Goal: Task Accomplishment & Management: Manage account settings

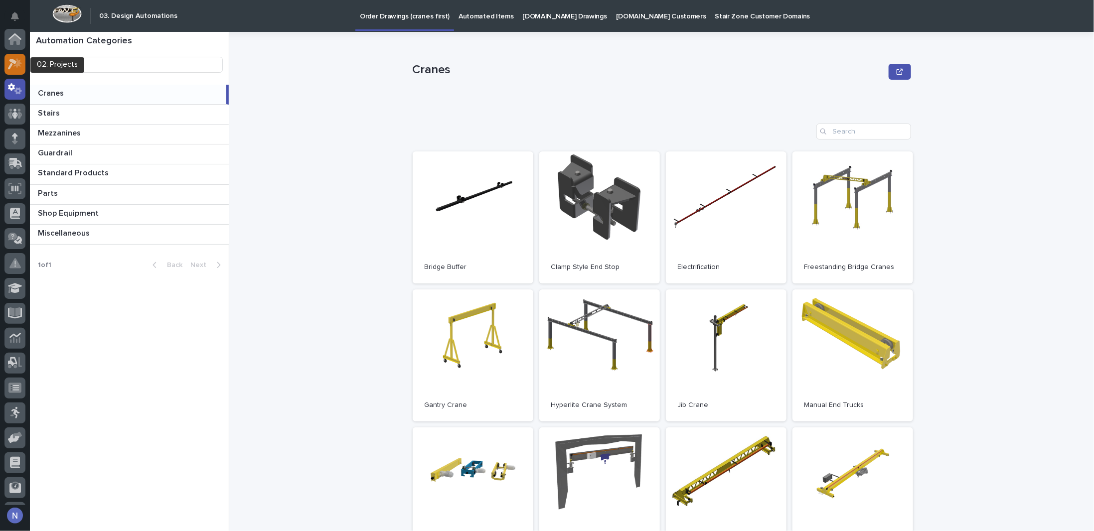
click at [18, 65] on icon at bounding box center [17, 63] width 8 height 10
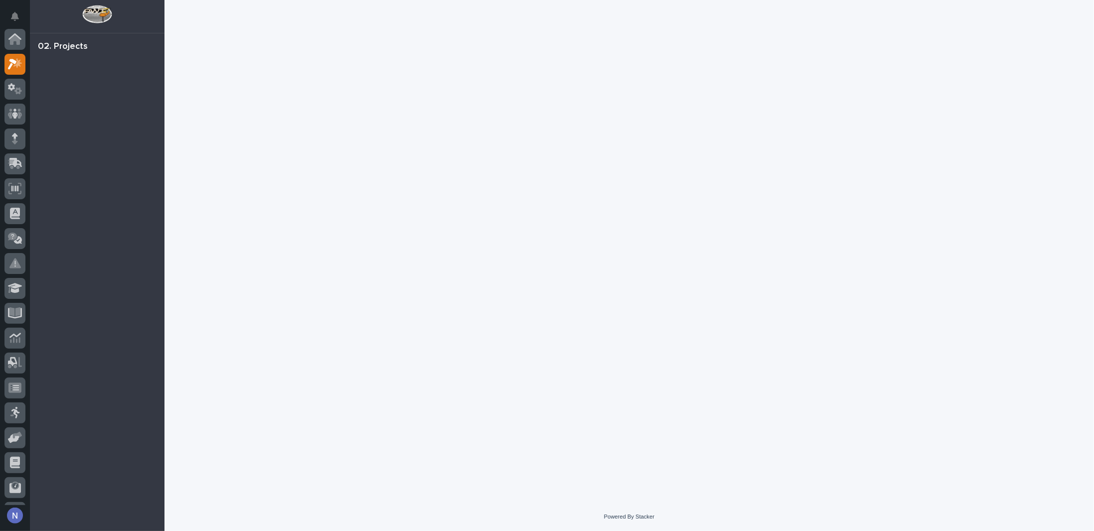
scroll to position [25, 0]
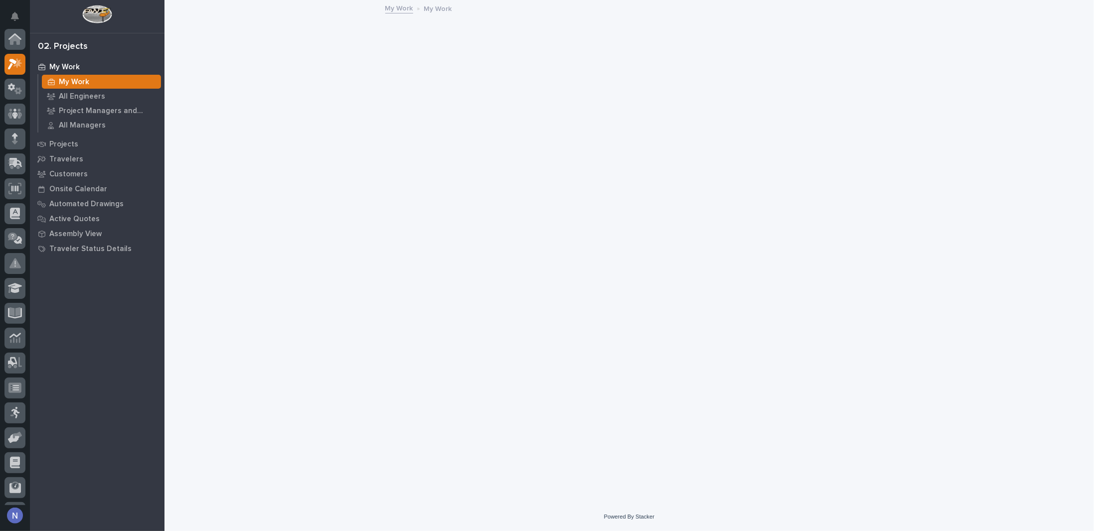
scroll to position [25, 0]
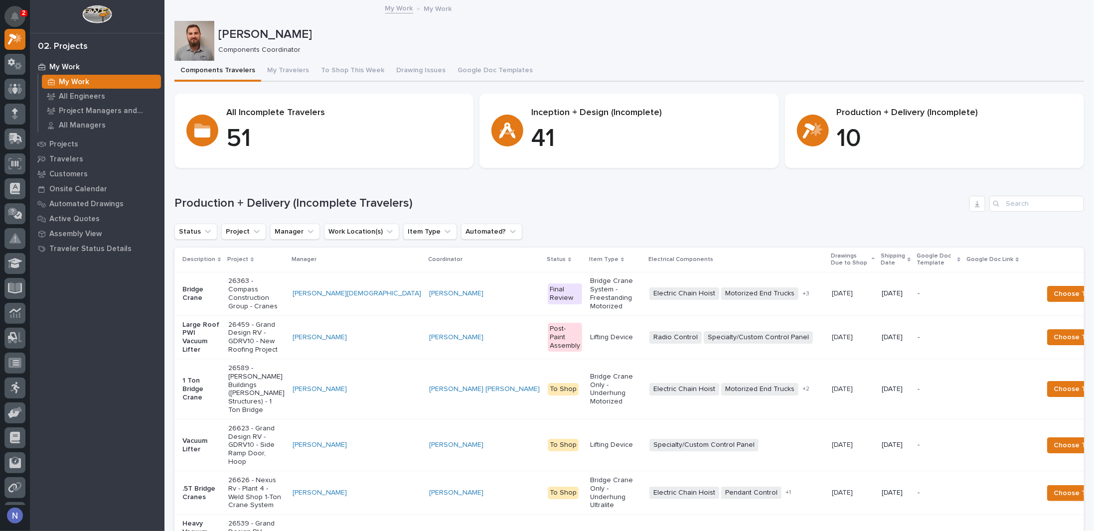
click at [13, 17] on icon "Notifications" at bounding box center [15, 16] width 8 height 9
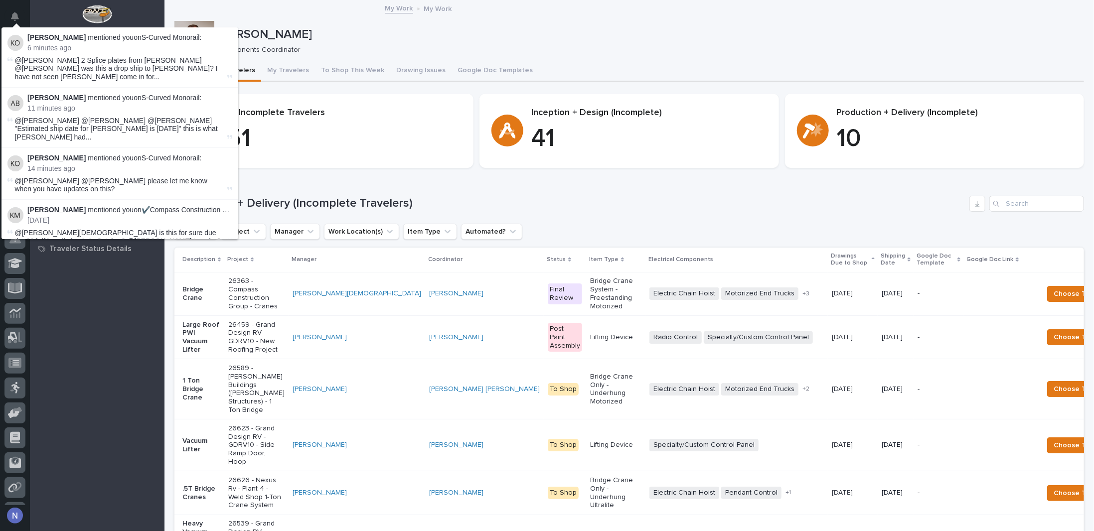
click at [107, 39] on p "[PERSON_NAME] mentioned you on S-Curved Monorail :" at bounding box center [129, 37] width 205 height 8
click at [161, 61] on span "@[PERSON_NAME] 2 Splice plates from [PERSON_NAME] @[PERSON_NAME] was this a dro…" at bounding box center [120, 68] width 210 height 25
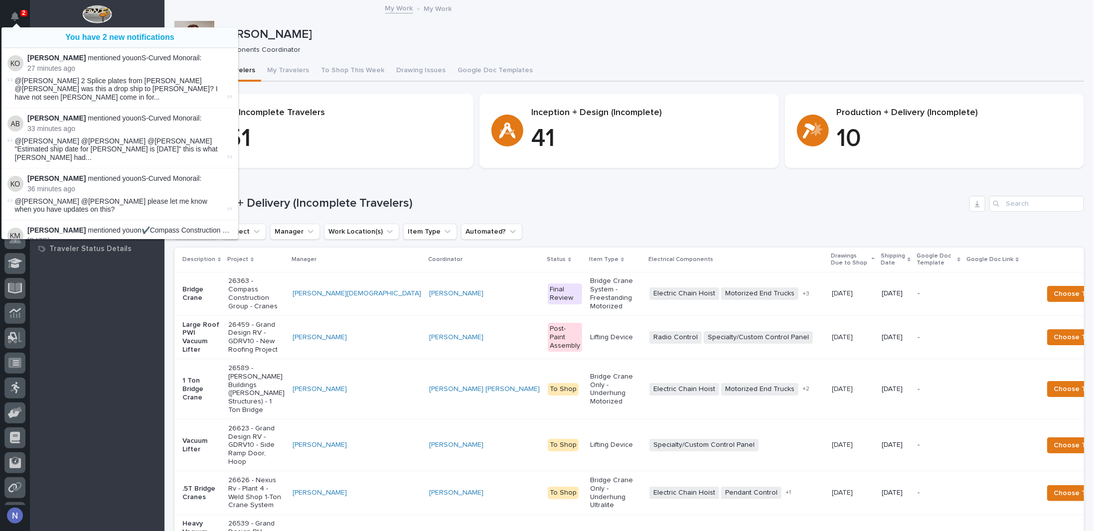
click at [235, 11] on div "My Work My Work" at bounding box center [630, 9] width 930 height 14
drag, startPoint x: 235, startPoint y: 11, endPoint x: 4, endPoint y: 6, distance: 230.9
click at [235, 11] on div "My Work My Work" at bounding box center [630, 9] width 930 height 14
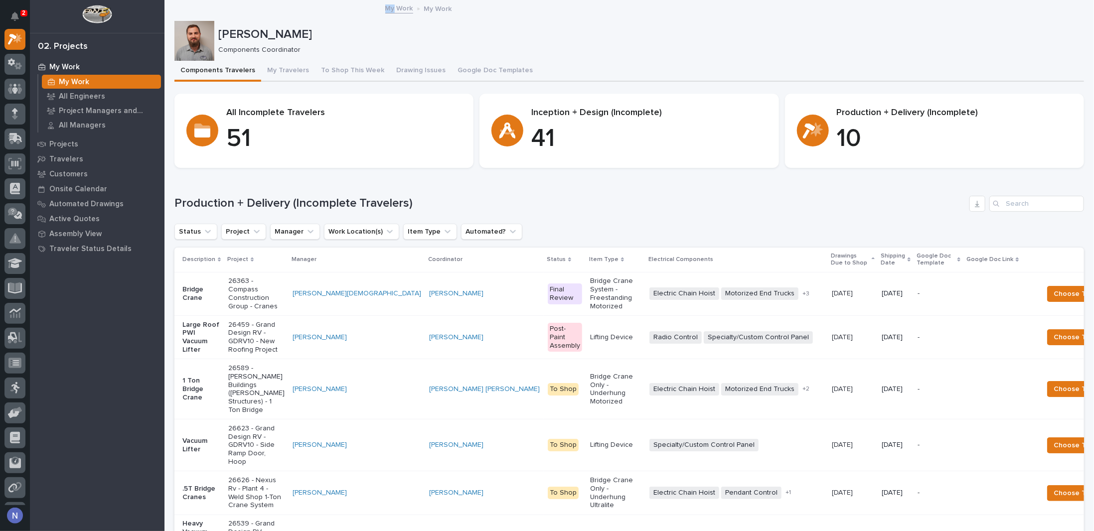
click at [23, 15] on p "2" at bounding box center [23, 12] width 3 height 7
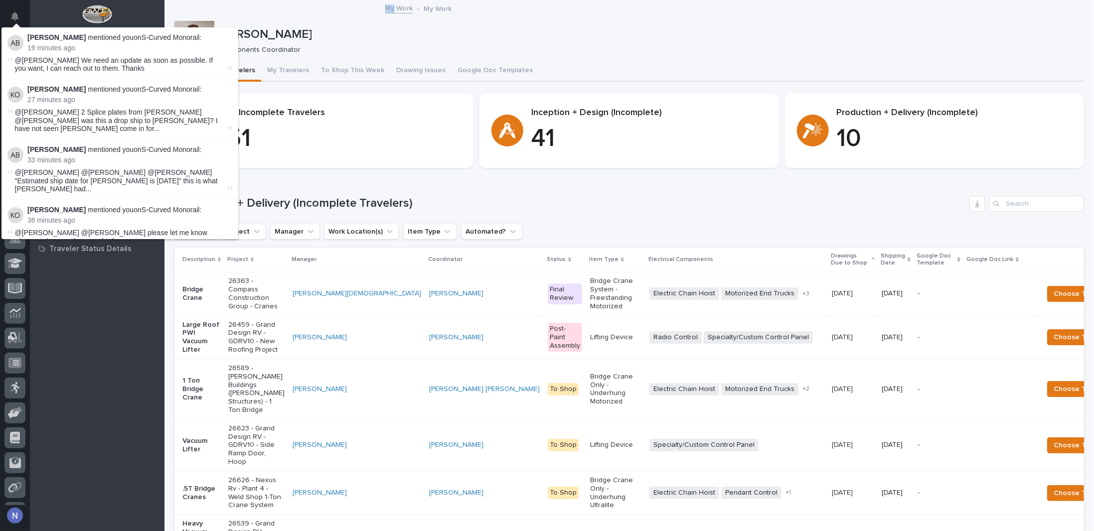
click at [23, 15] on button "Notifications" at bounding box center [14, 16] width 21 height 21
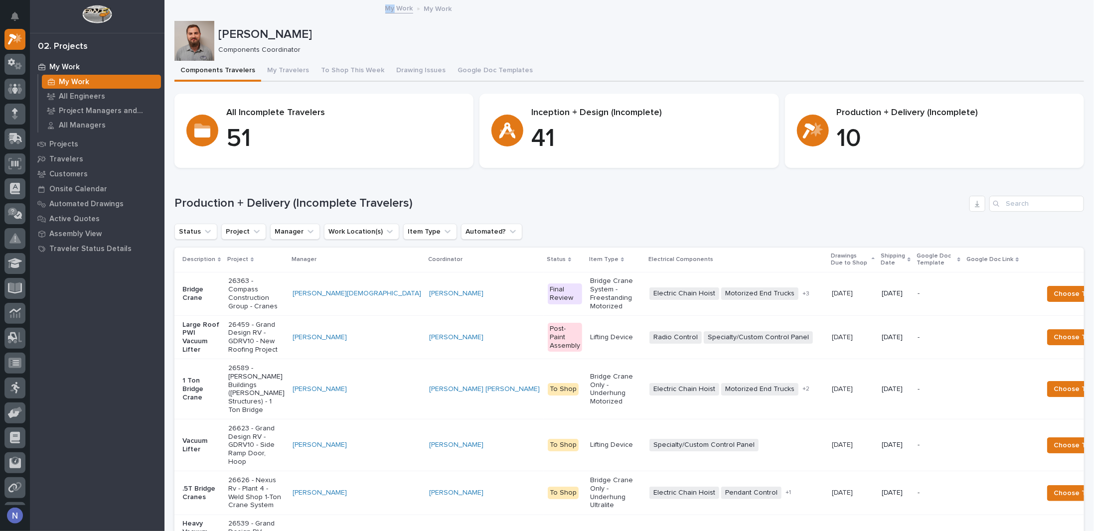
click at [208, 7] on div "My Work My Work" at bounding box center [630, 9] width 930 height 14
click at [1010, 204] on input "Search" at bounding box center [1037, 204] width 95 height 16
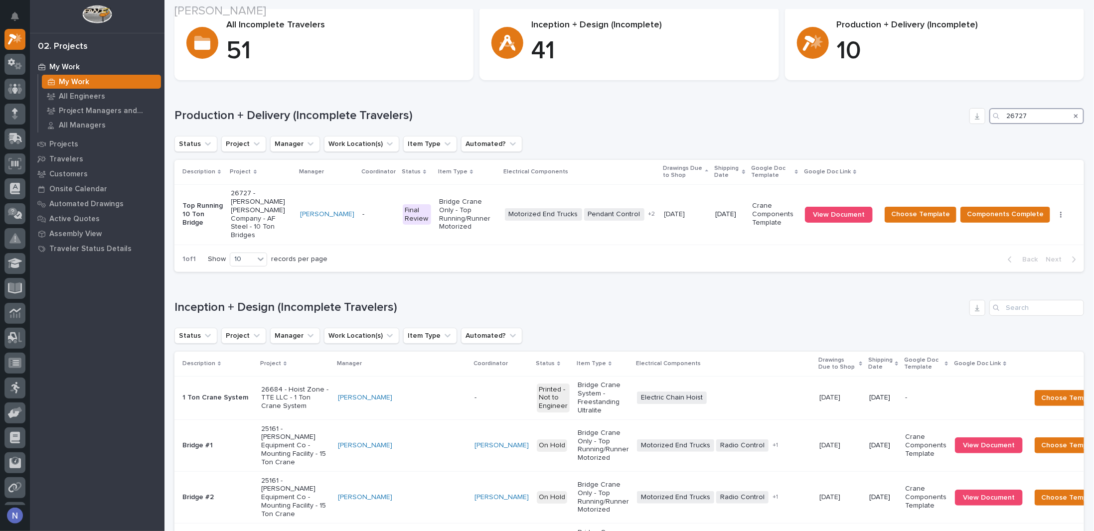
scroll to position [166, 0]
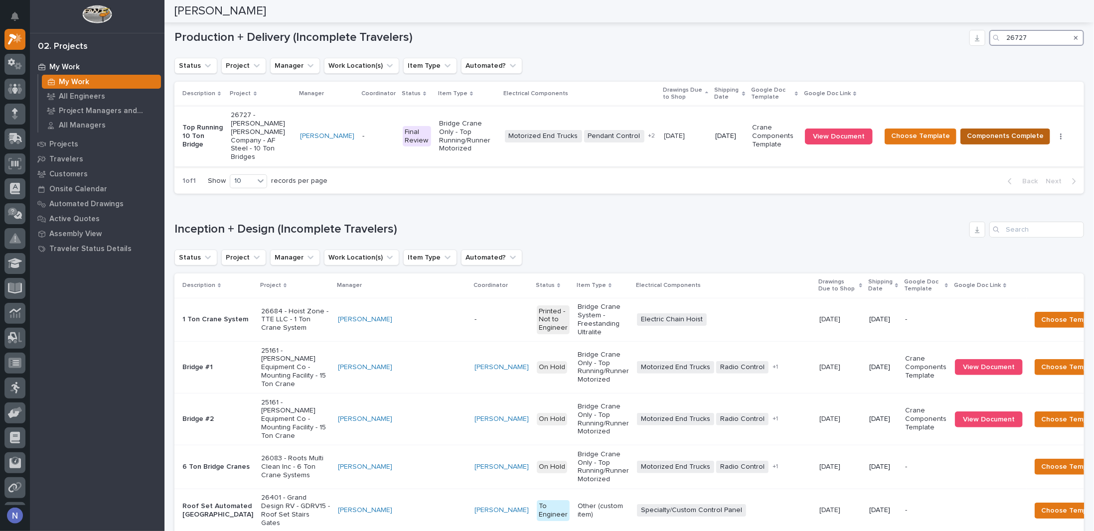
type input "26727"
click at [1009, 130] on span "Components Complete" at bounding box center [1005, 136] width 77 height 12
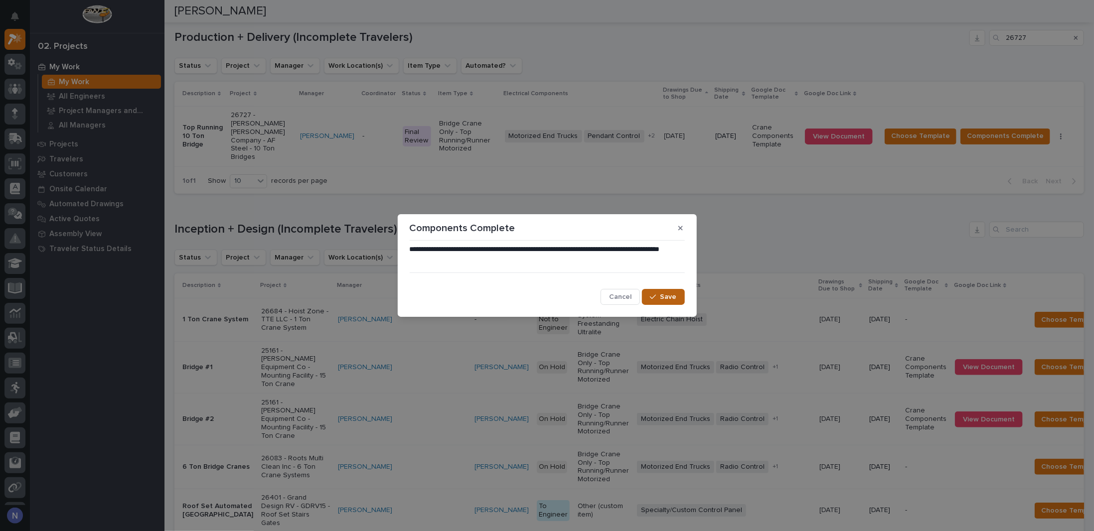
click at [666, 295] on span "Save" at bounding box center [669, 297] width 16 height 9
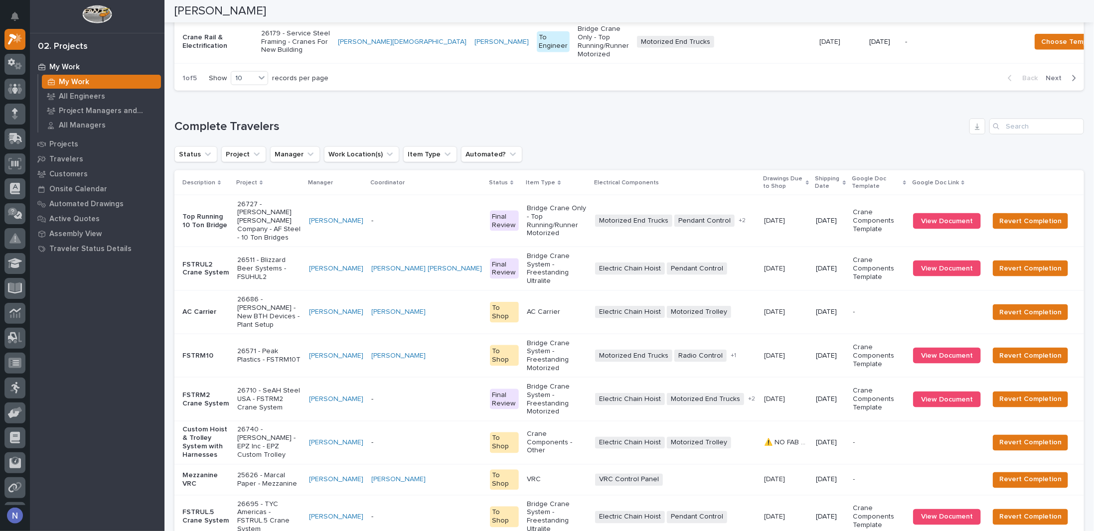
scroll to position [856, 0]
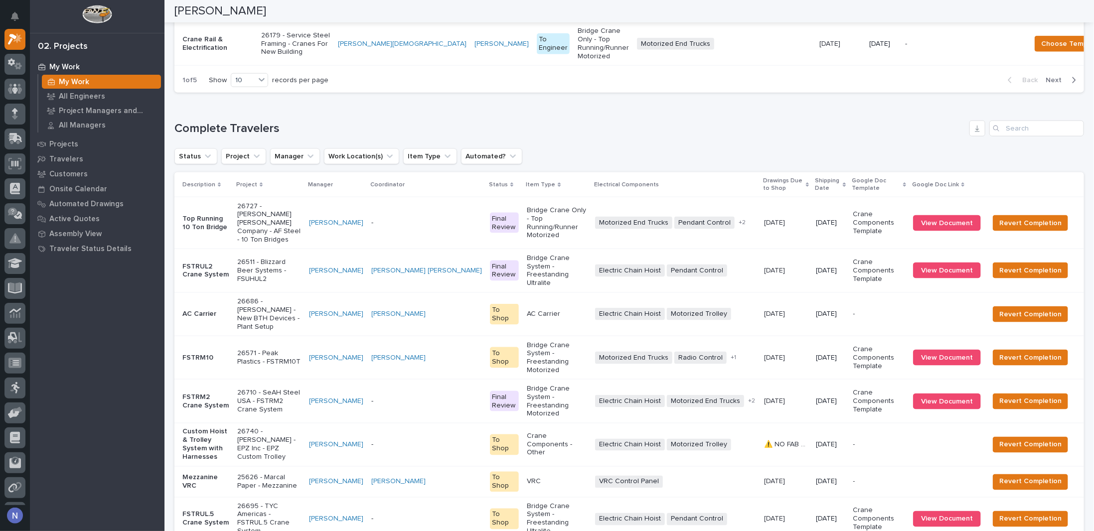
click at [452, 227] on p "-" at bounding box center [426, 223] width 111 height 8
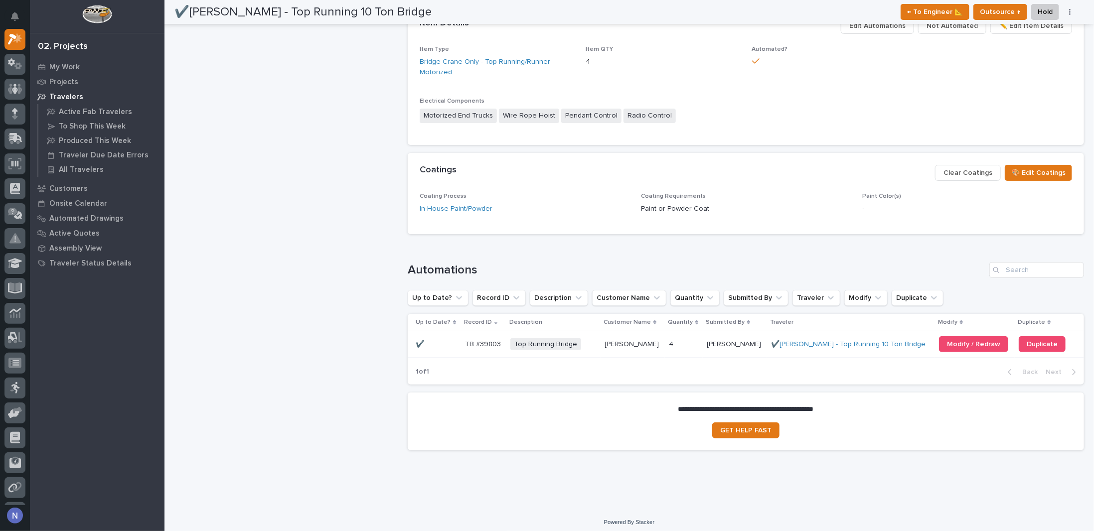
scroll to position [539, 0]
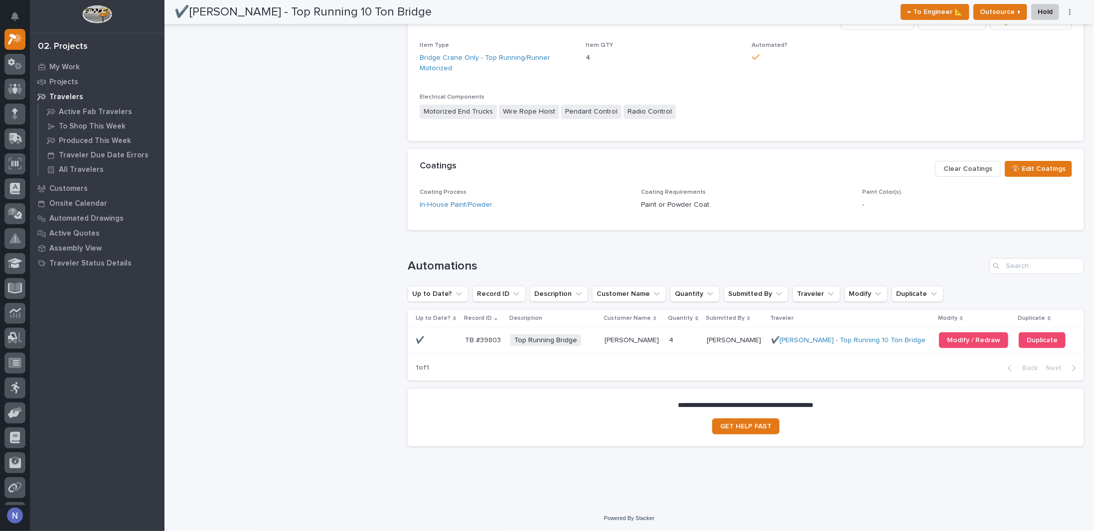
click at [651, 341] on p at bounding box center [633, 341] width 56 height 8
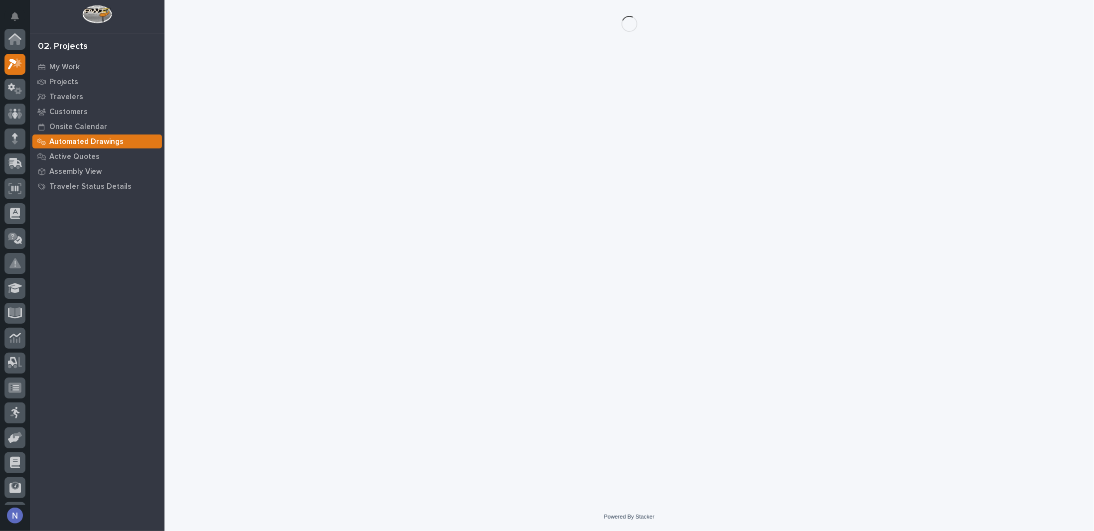
scroll to position [25, 0]
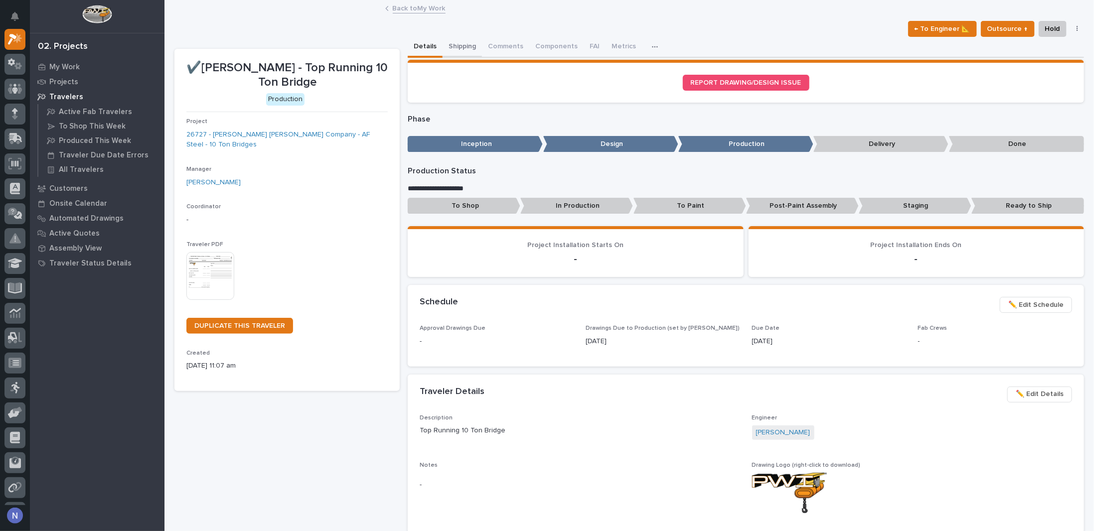
click at [449, 40] on button "Shipping" at bounding box center [462, 47] width 39 height 21
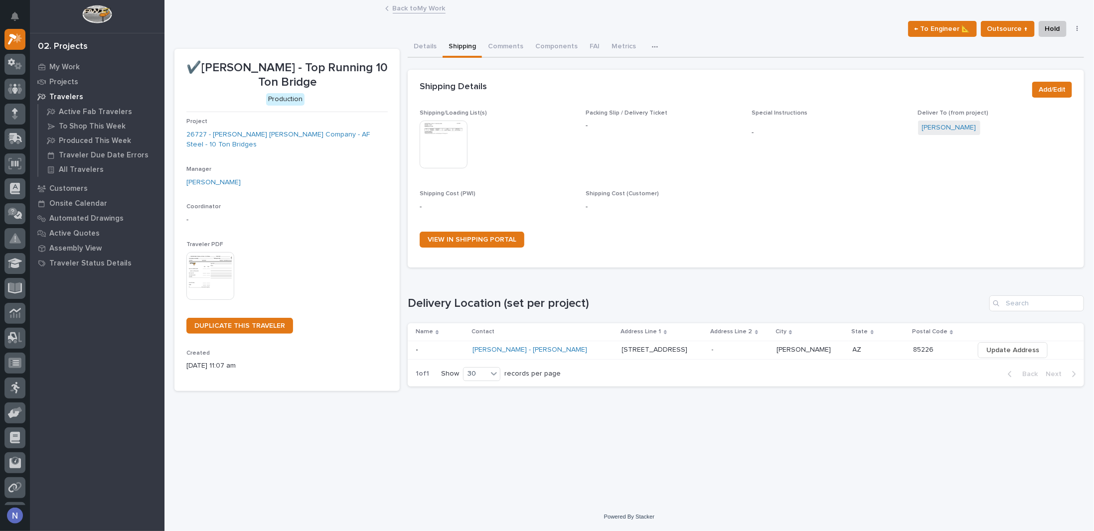
click at [447, 136] on img at bounding box center [444, 145] width 48 height 48
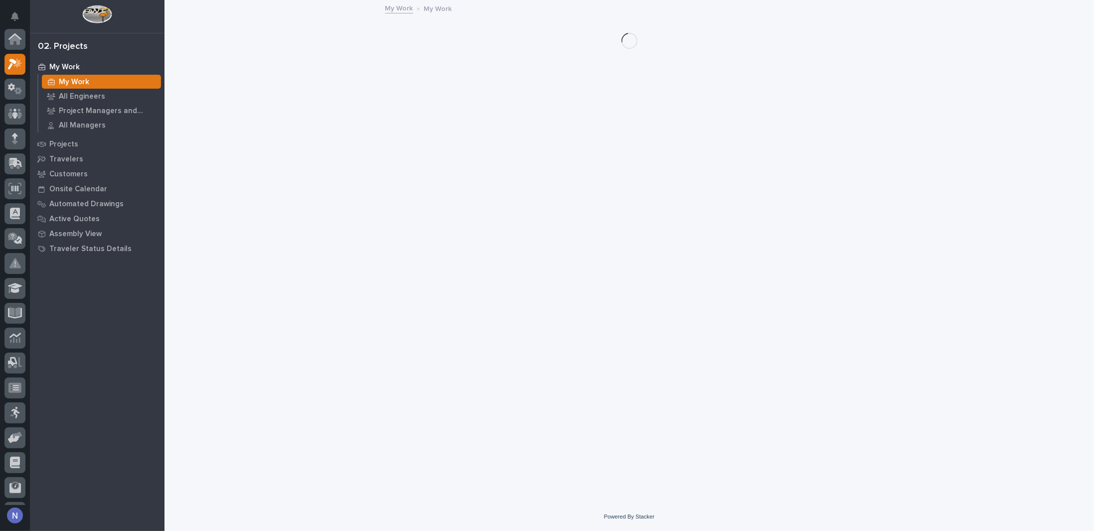
scroll to position [25, 0]
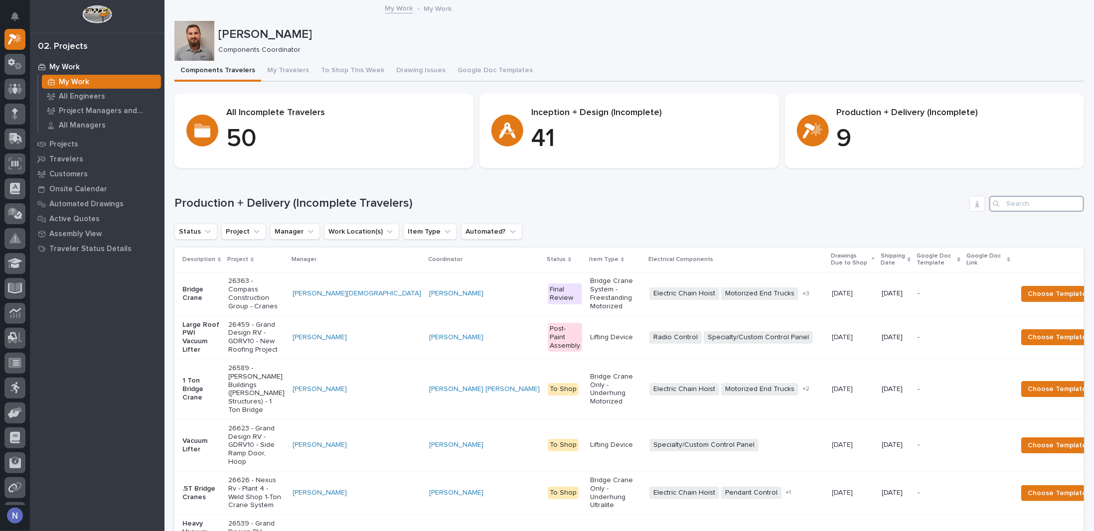
click at [1035, 208] on input "Search" at bounding box center [1037, 204] width 95 height 16
click at [1045, 214] on div "Production + Delivery (Incomplete Travelers) Status Project Manager Work Locati…" at bounding box center [630, 469] width 910 height 546
click at [1039, 206] on input "Search" at bounding box center [1037, 204] width 95 height 16
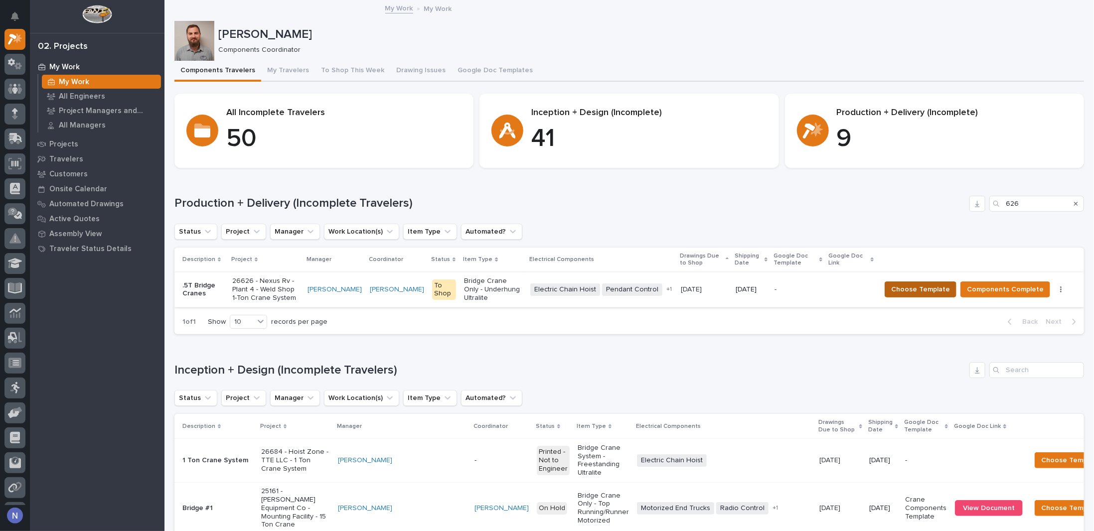
click at [942, 291] on span "Choose Template" at bounding box center [920, 290] width 59 height 12
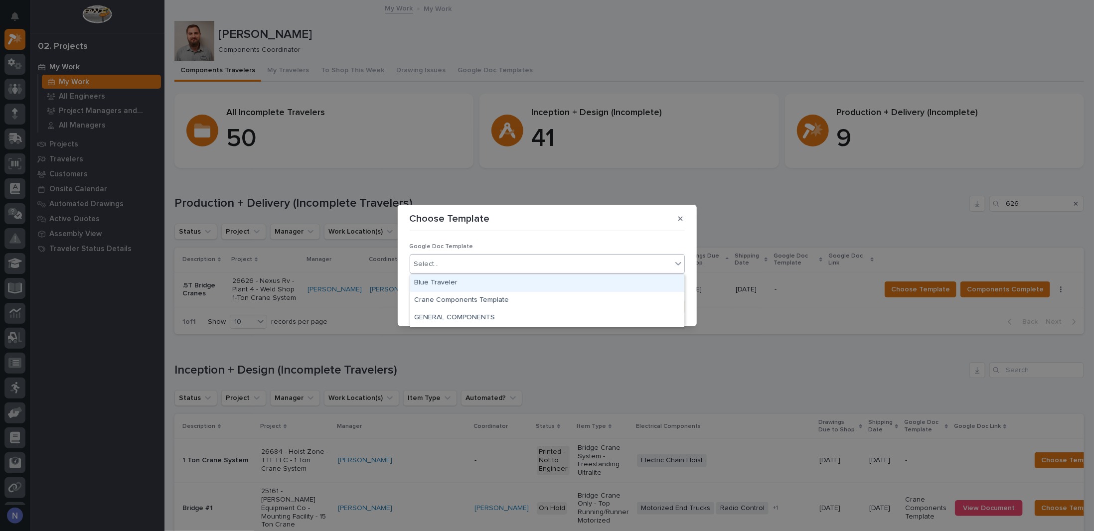
click at [620, 265] on div "Select..." at bounding box center [541, 264] width 262 height 16
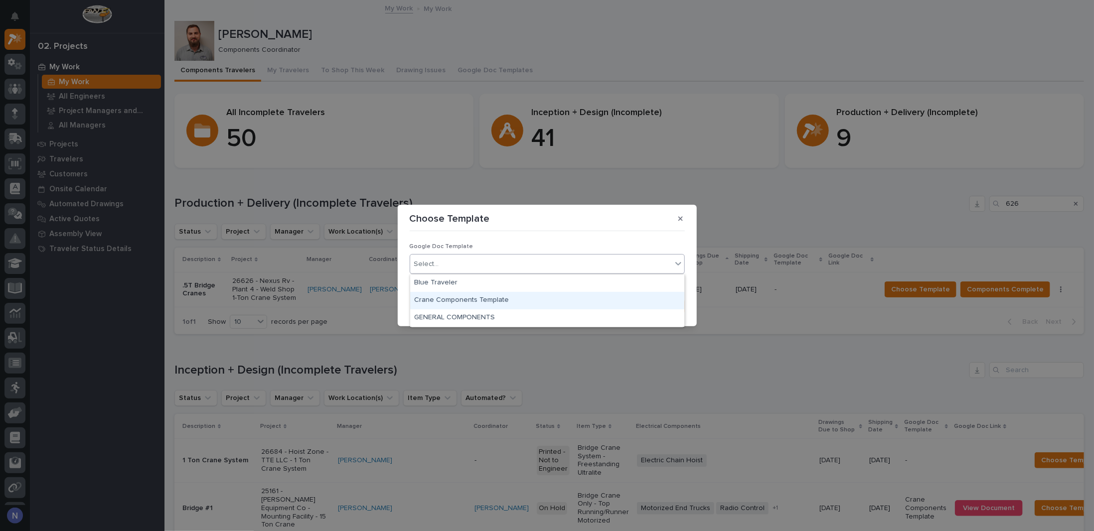
click at [515, 305] on div "Crane Components Template" at bounding box center [547, 300] width 274 height 17
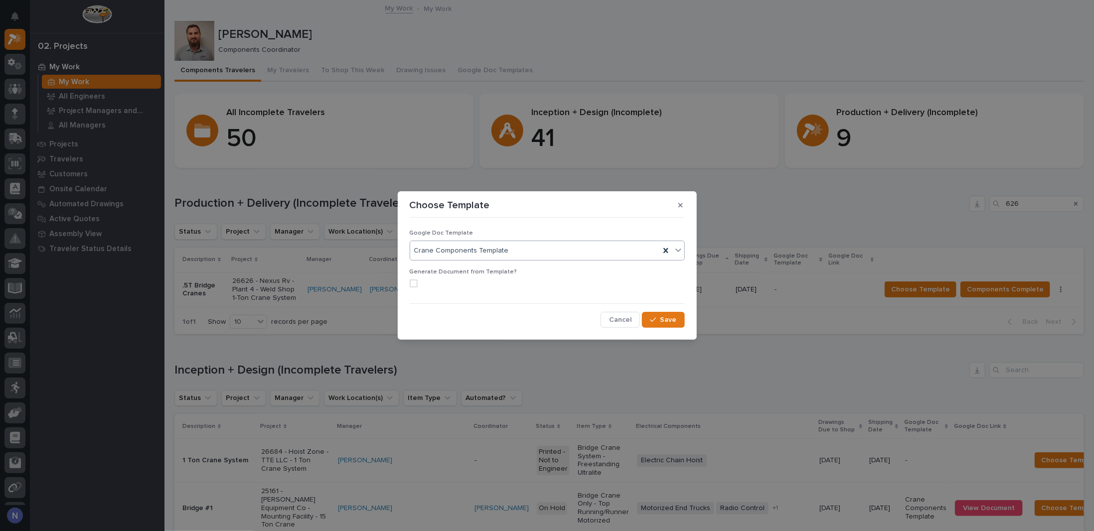
drag, startPoint x: 411, startPoint y: 285, endPoint x: 421, endPoint y: 285, distance: 10.0
click at [411, 285] on span at bounding box center [414, 284] width 8 height 8
click at [653, 320] on icon "button" at bounding box center [653, 320] width 6 height 7
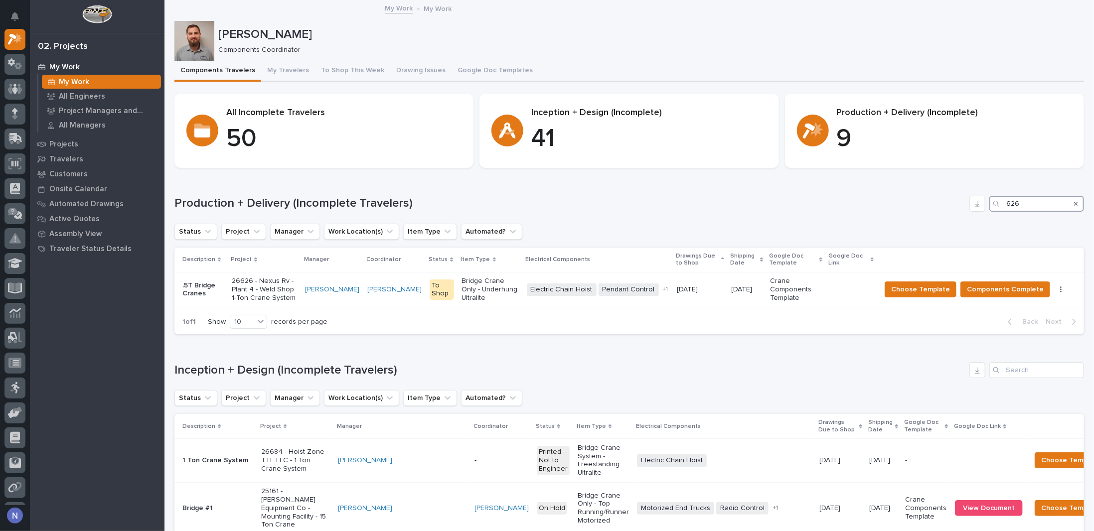
click at [1026, 205] on input "626" at bounding box center [1037, 204] width 95 height 16
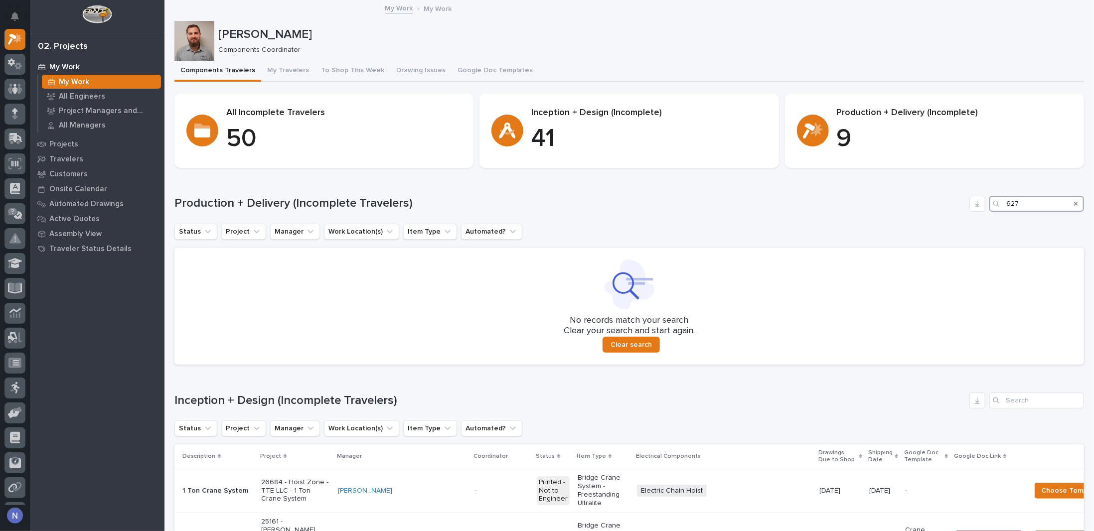
drag, startPoint x: 1025, startPoint y: 204, endPoint x: 991, endPoint y: 207, distance: 34.6
click at [991, 207] on div "627" at bounding box center [1037, 204] width 95 height 16
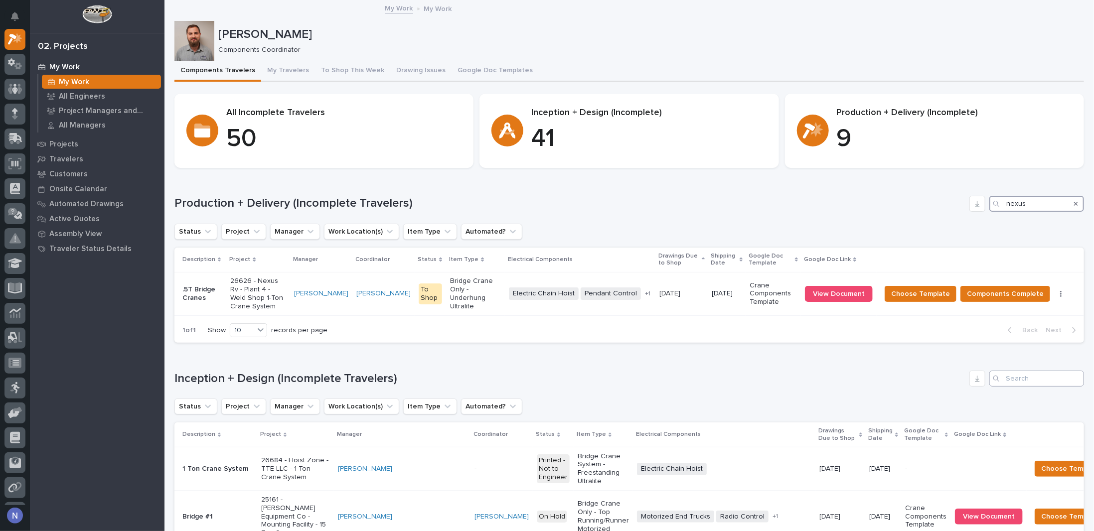
type input "nexus"
click at [1033, 373] on input "Search" at bounding box center [1037, 379] width 95 height 16
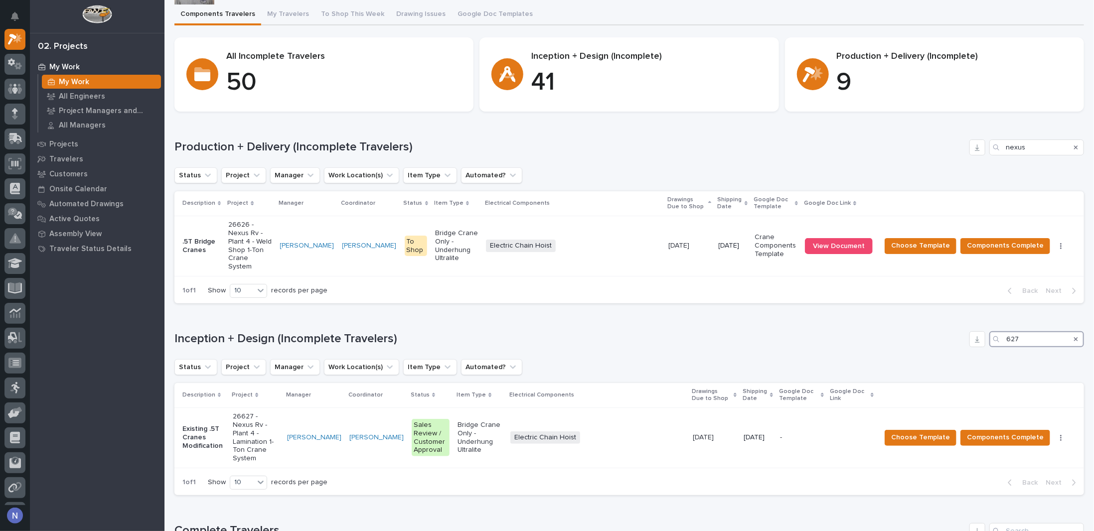
scroll to position [56, 0]
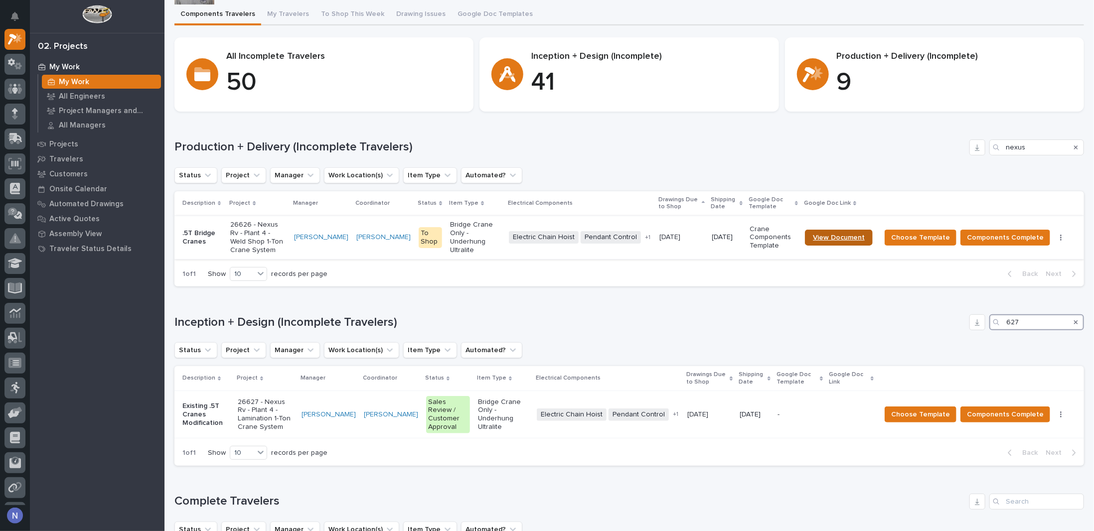
type input "627"
click at [828, 230] on link "View Document" at bounding box center [839, 238] width 68 height 16
click at [1018, 232] on span "Components Complete" at bounding box center [1005, 238] width 77 height 12
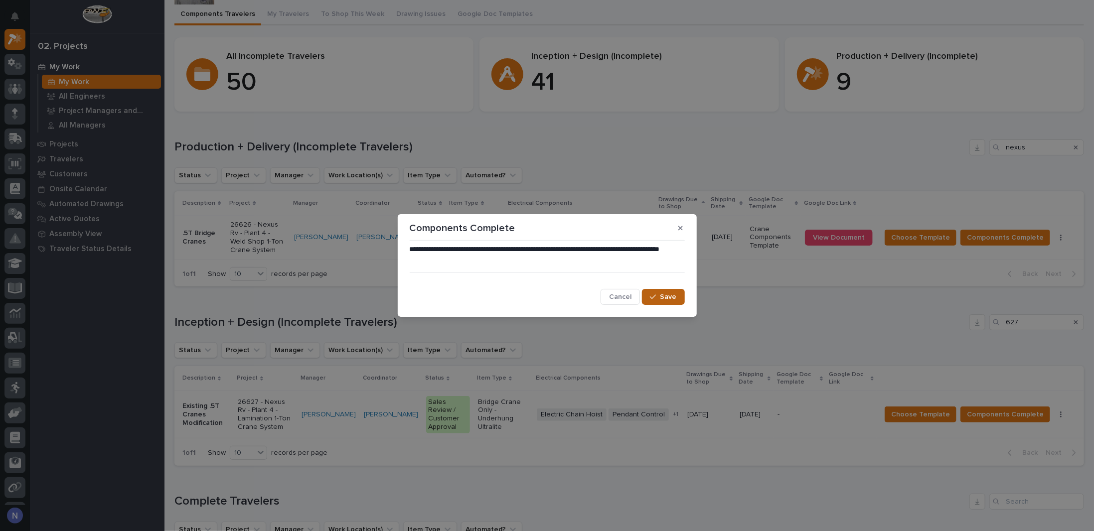
click at [677, 300] on span "Save" at bounding box center [669, 297] width 16 height 9
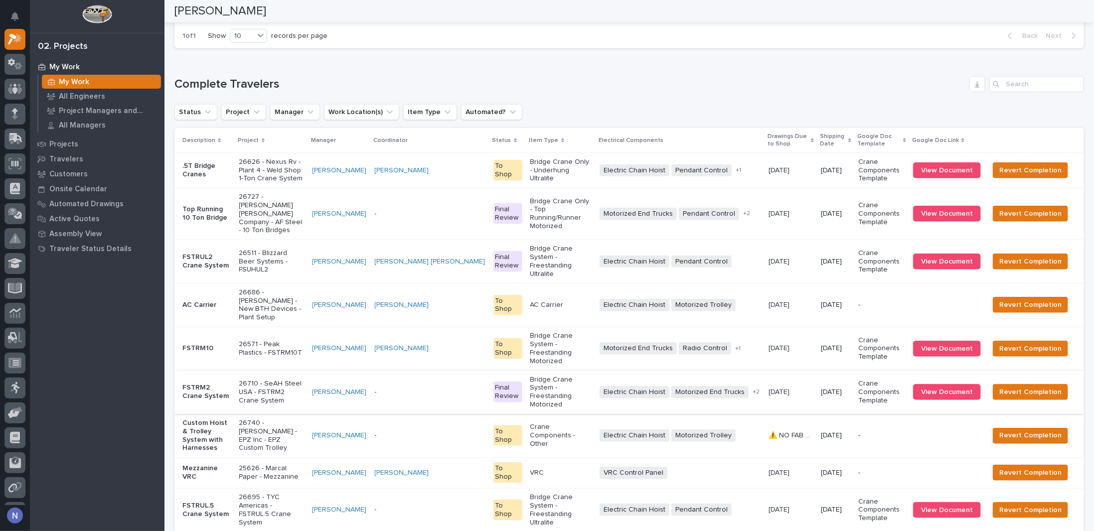
scroll to position [437, 0]
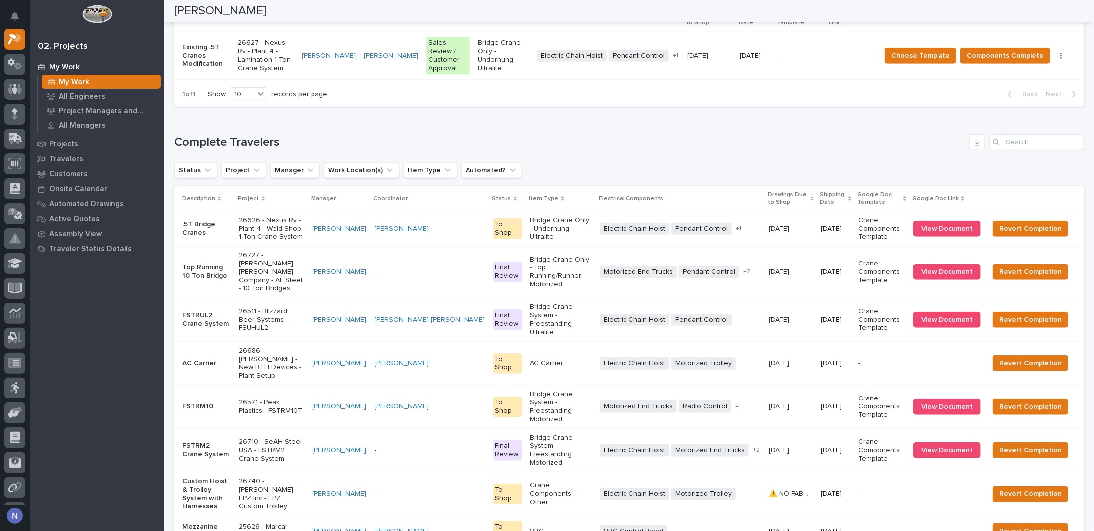
click at [739, 219] on div "Electric Chain Hoist Pendant Control Radio Control + 1" at bounding box center [680, 229] width 161 height 20
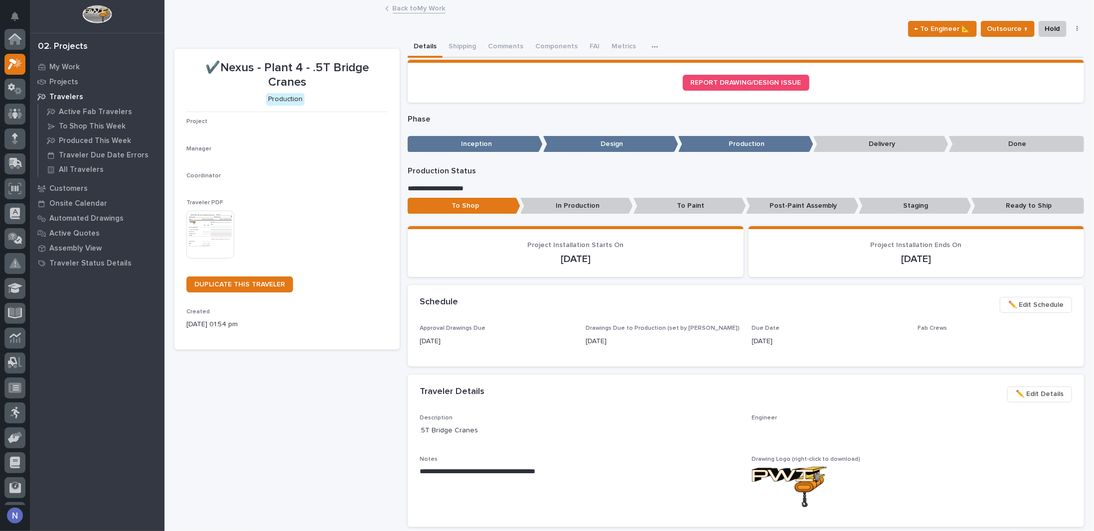
scroll to position [25, 0]
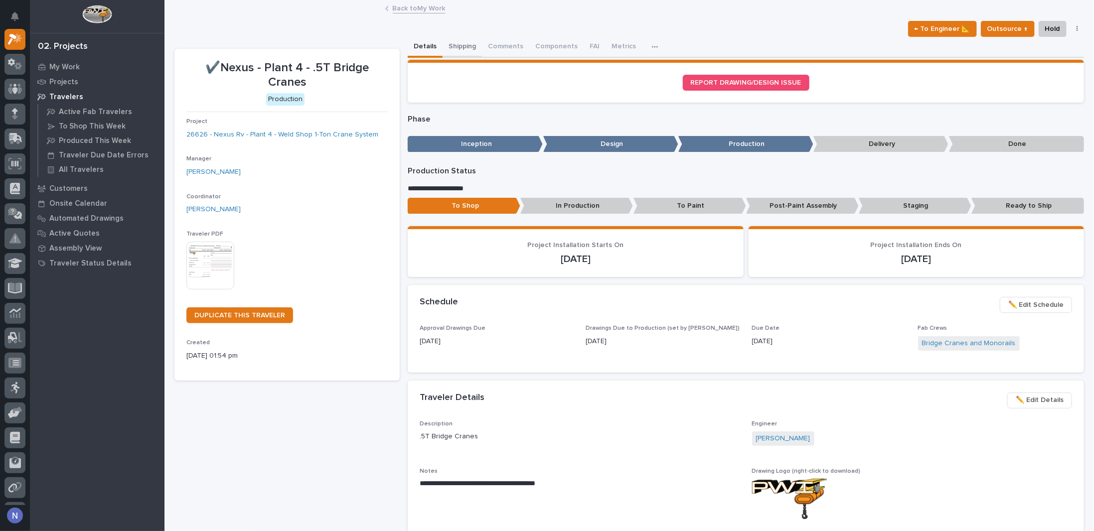
click at [462, 48] on button "Shipping" at bounding box center [462, 47] width 39 height 21
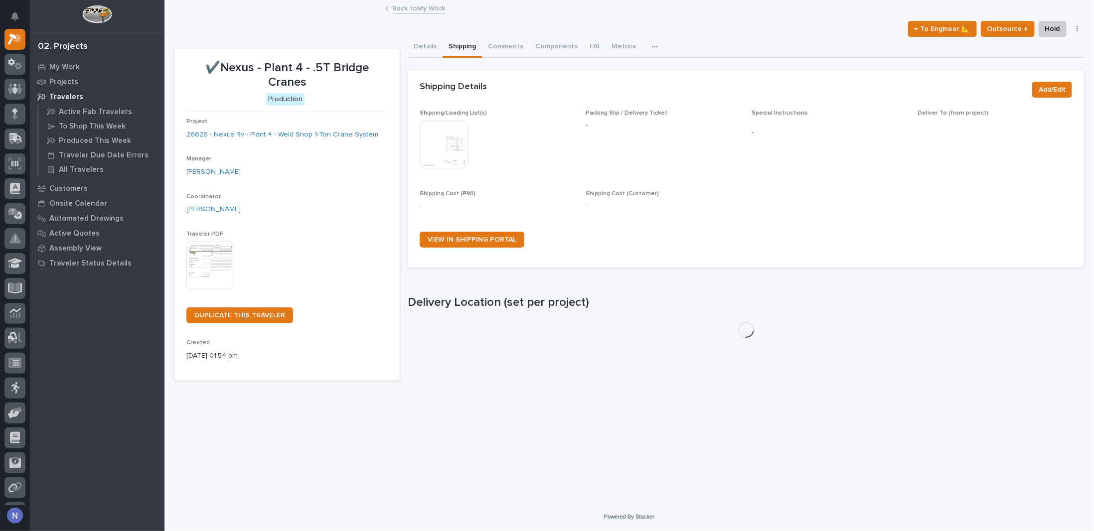
click at [453, 140] on img at bounding box center [444, 145] width 48 height 48
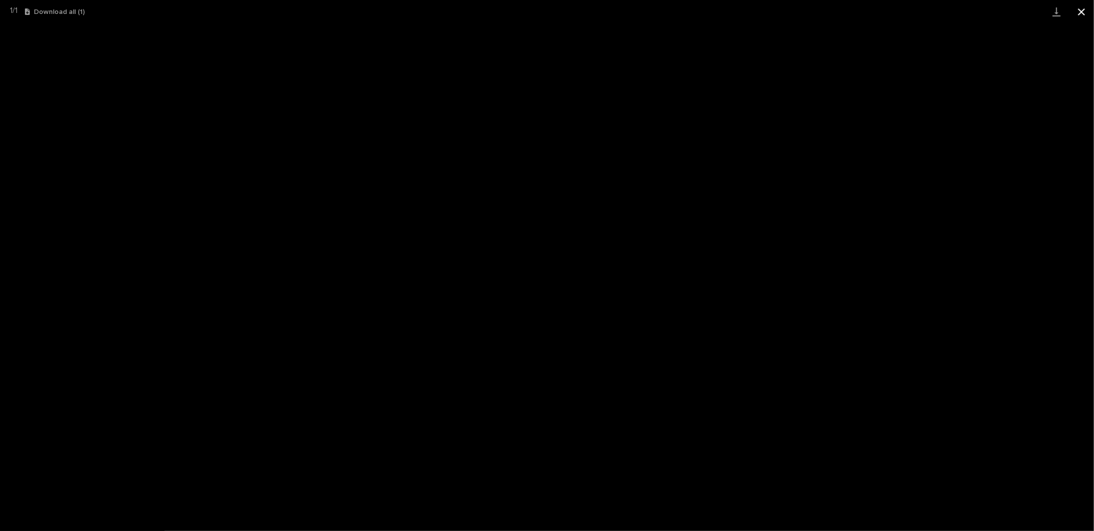
click at [1079, 11] on button "Close gallery" at bounding box center [1081, 11] width 25 height 23
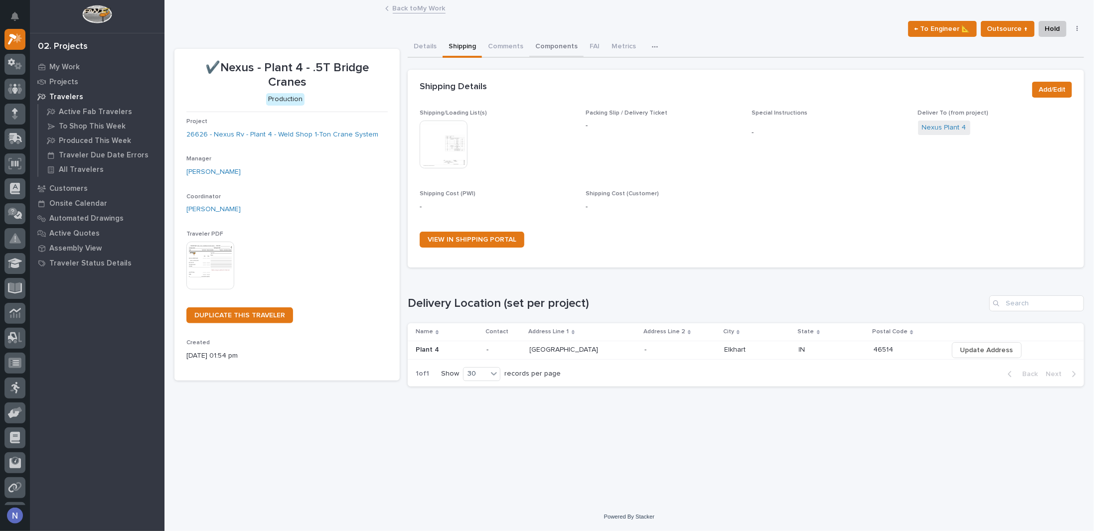
click at [542, 46] on button "Components" at bounding box center [556, 47] width 54 height 21
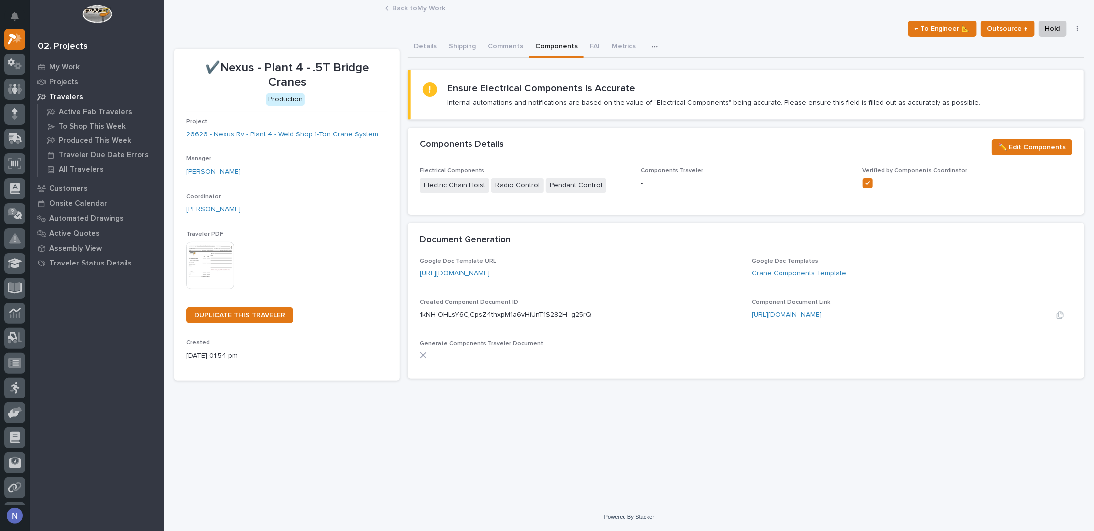
click at [777, 318] on div "[URL][DOMAIN_NAME]" at bounding box center [880, 315] width 256 height 10
click at [778, 315] on link "[URL][DOMAIN_NAME]" at bounding box center [787, 315] width 70 height 7
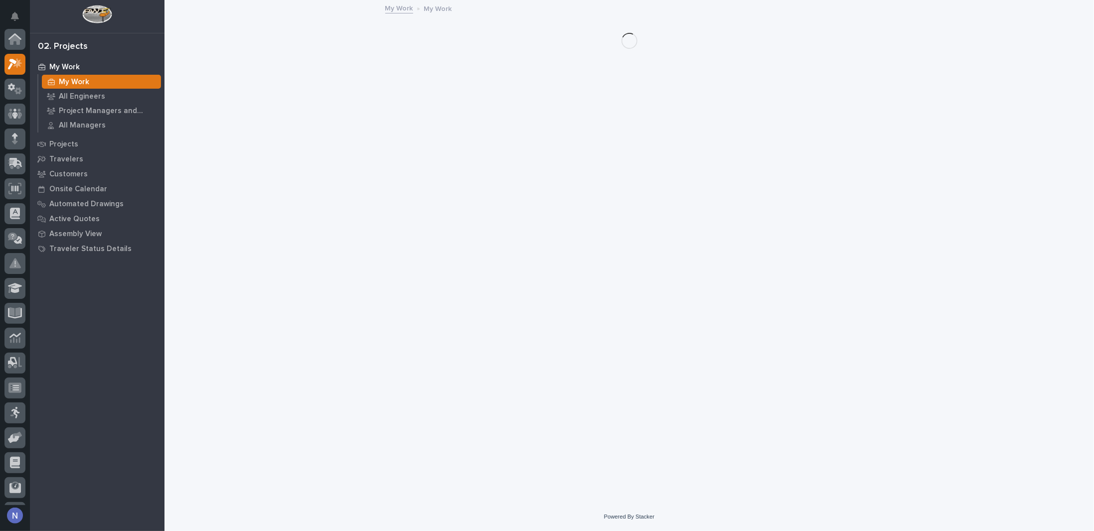
scroll to position [25, 0]
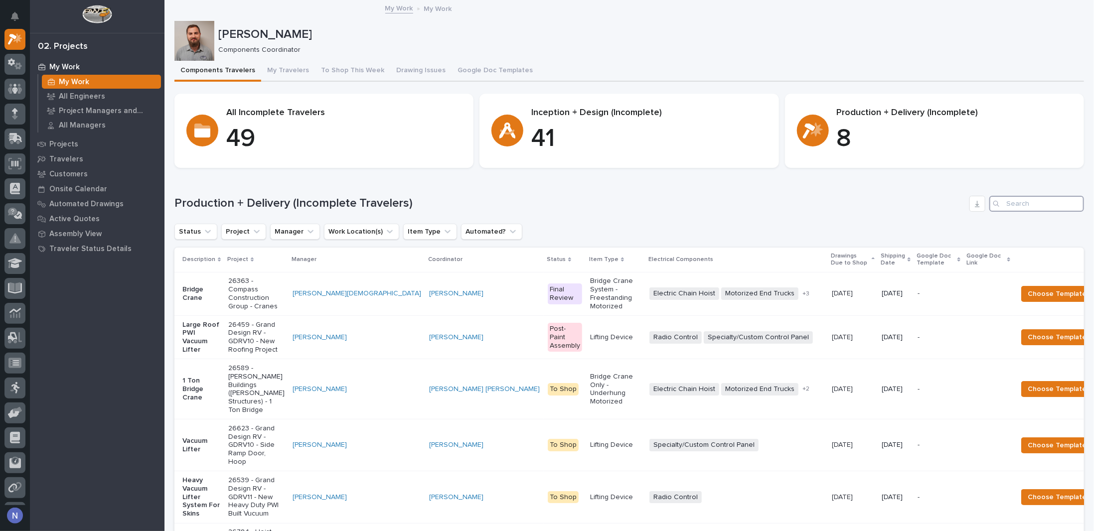
click at [1040, 206] on input "Search" at bounding box center [1037, 204] width 95 height 16
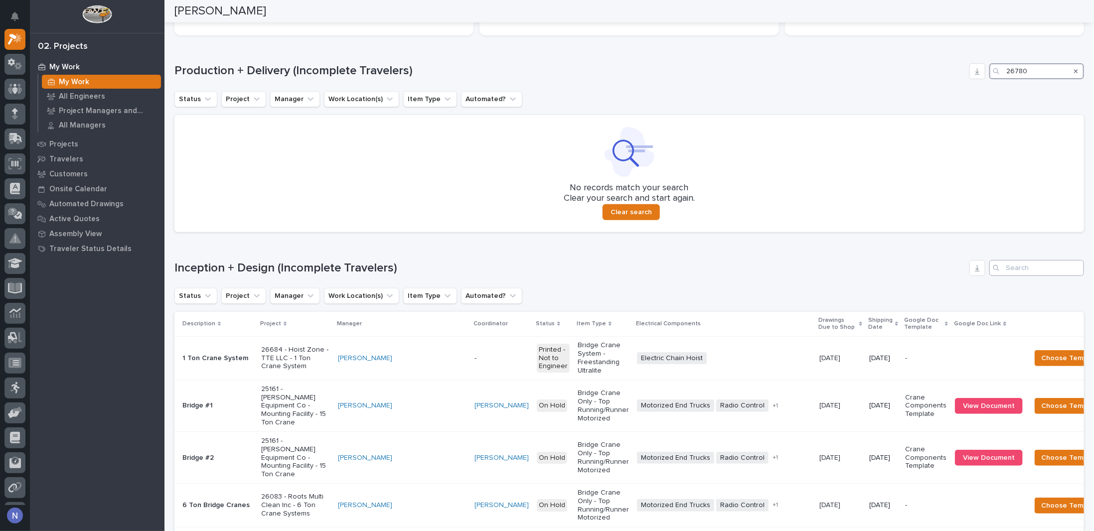
scroll to position [133, 0]
type input "26780"
click at [1015, 266] on input "Search" at bounding box center [1037, 268] width 95 height 16
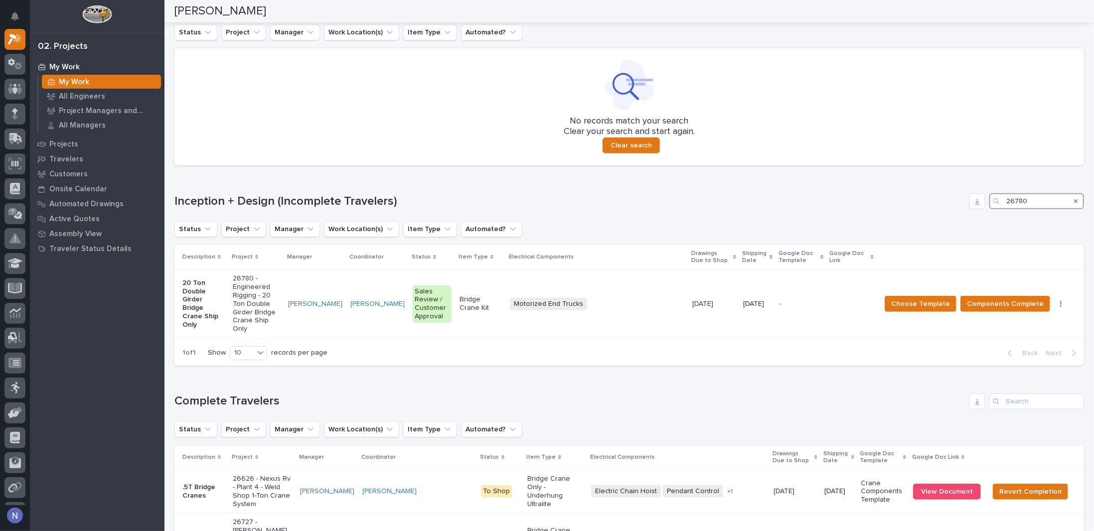
scroll to position [191, 0]
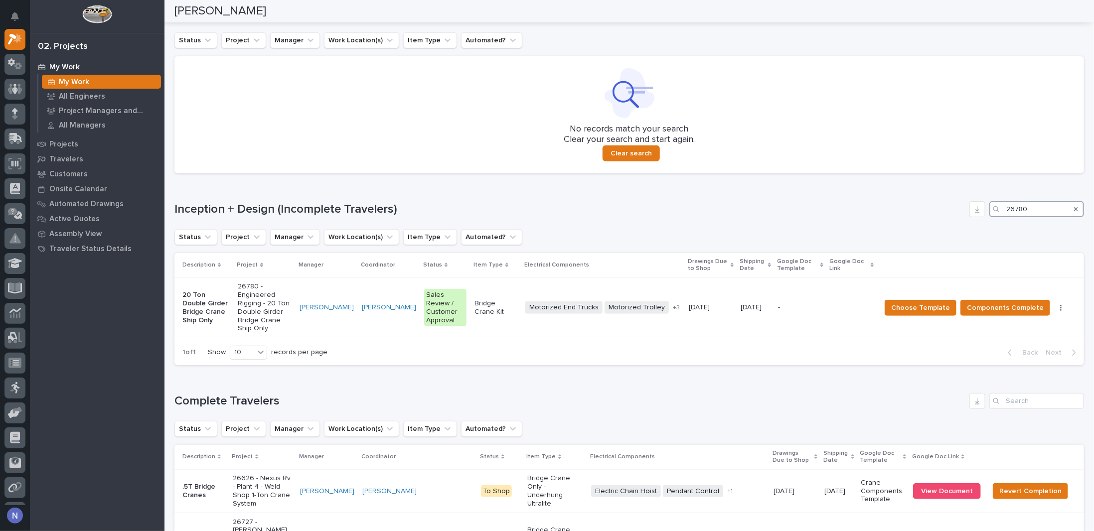
type input "26780"
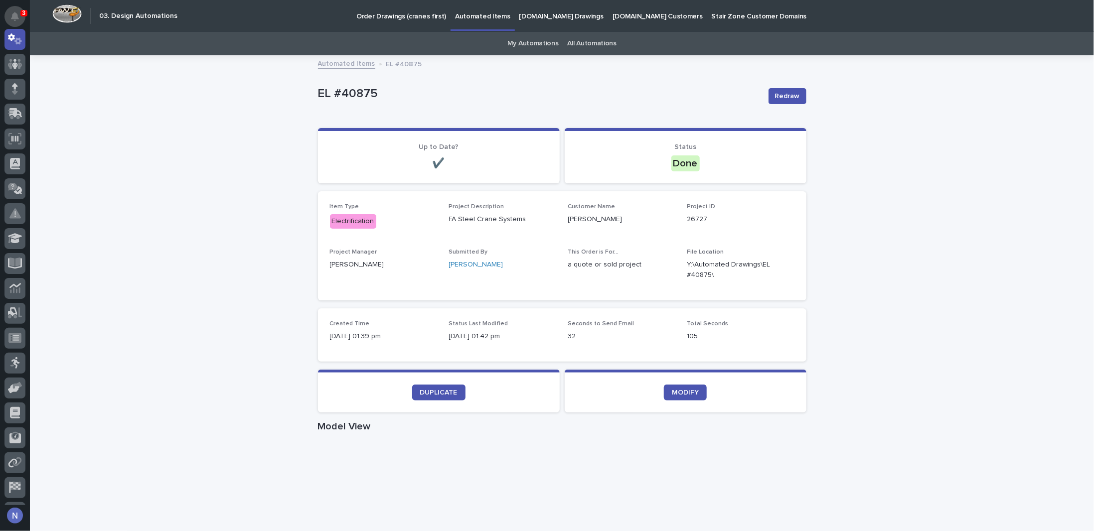
click at [8, 14] on button "Notifications" at bounding box center [14, 16] width 21 height 21
click at [207, 7] on div "Order Drawings (cranes first) Automated Items StairZone.com Drawings StairZone.…" at bounding box center [625, 16] width 887 height 32
click at [18, 14] on icon "Notifications" at bounding box center [15, 16] width 8 height 9
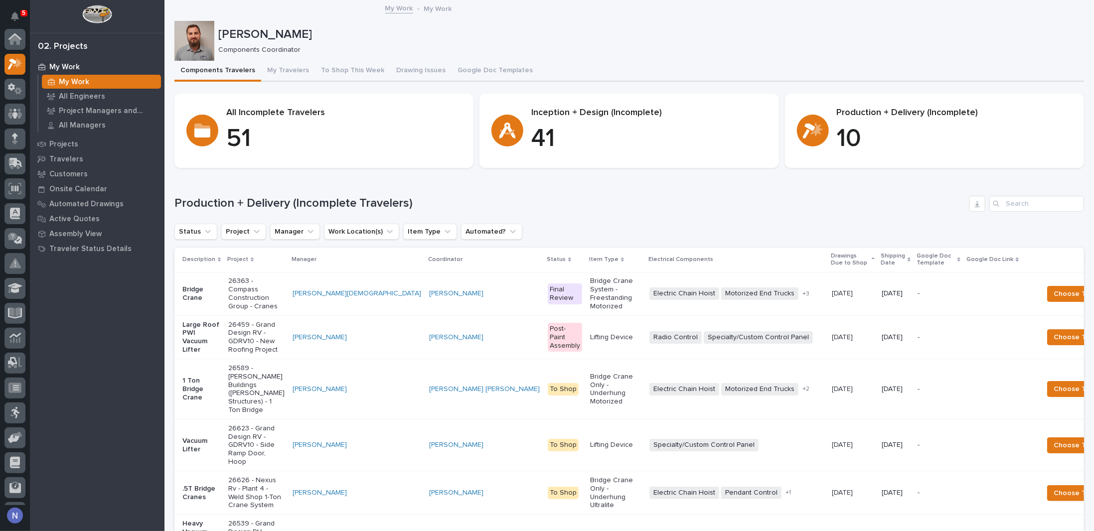
scroll to position [25, 0]
